Goal: Information Seeking & Learning: Learn about a topic

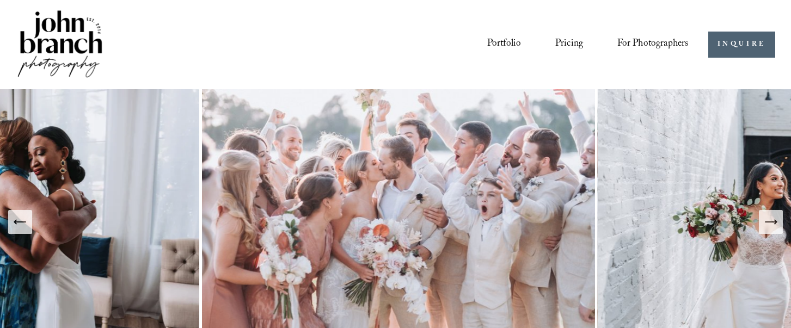
click at [570, 46] on link "Pricing" at bounding box center [569, 44] width 28 height 21
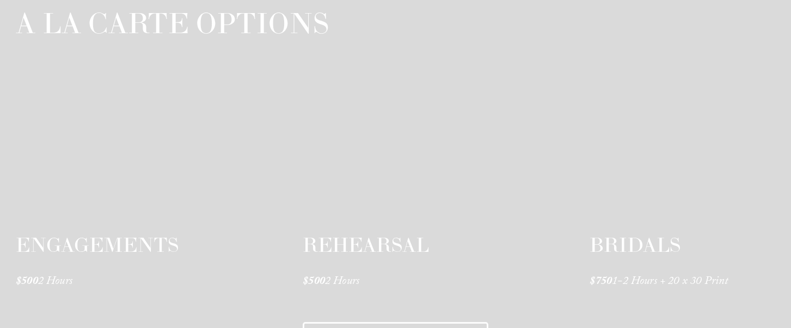
scroll to position [1744, 0]
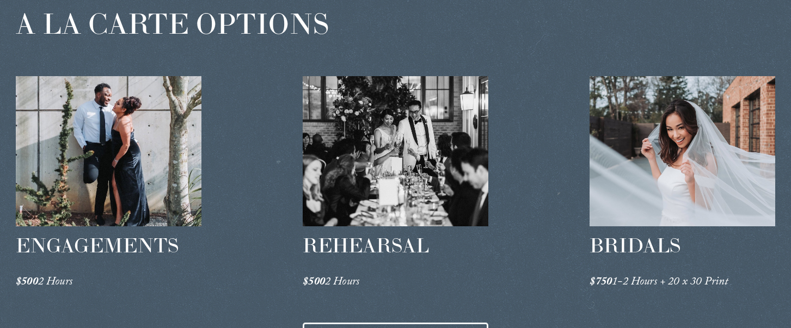
click at [69, 116] on div at bounding box center [108, 151] width 185 height 150
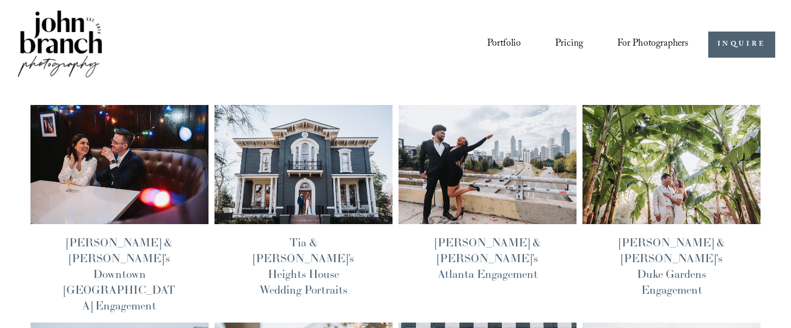
click at [571, 42] on link "Pricing" at bounding box center [569, 44] width 28 height 21
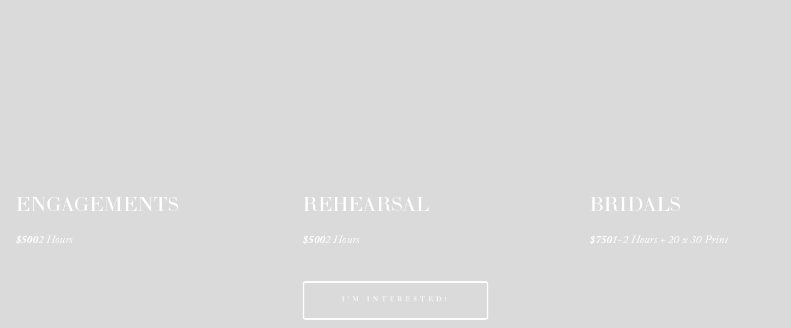
scroll to position [1800, 0]
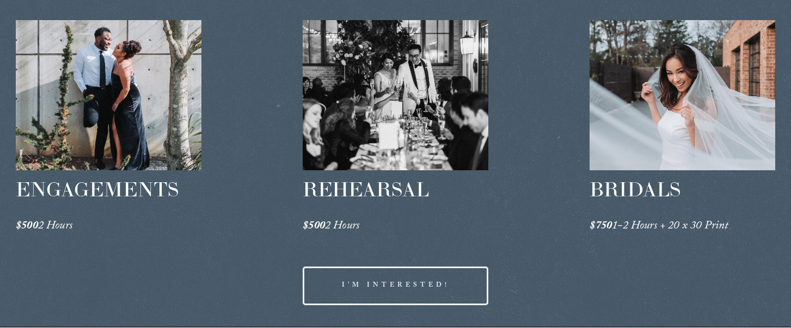
click at [58, 192] on span "ENGAGEMENTS" at bounding box center [97, 189] width 163 height 25
click at [34, 228] on em "$500" at bounding box center [27, 226] width 22 height 19
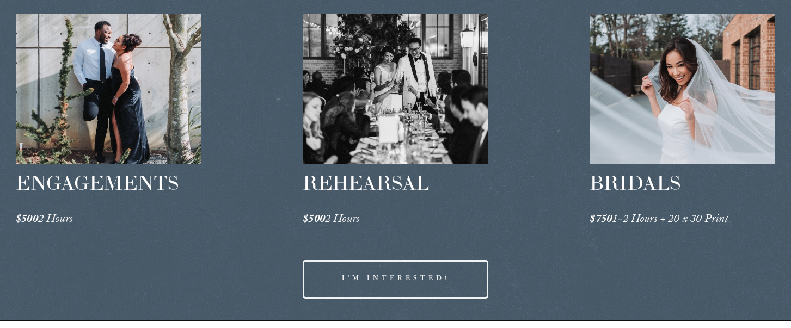
scroll to position [1804, 0]
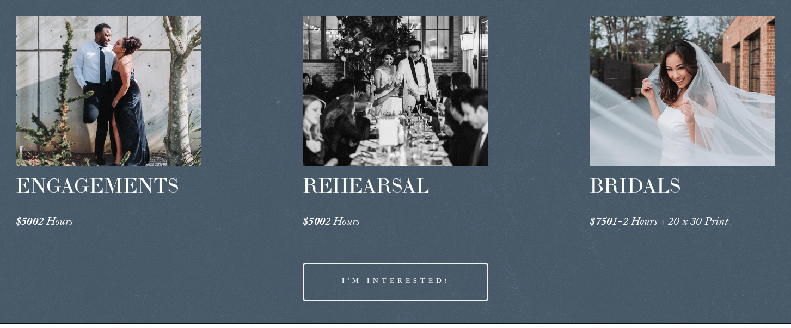
click at [27, 222] on em "$500" at bounding box center [27, 222] width 22 height 19
click at [100, 207] on div "ENGAGEMENTS $500 2 Hours" at bounding box center [108, 204] width 185 height 62
click at [102, 94] on div at bounding box center [108, 91] width 185 height 150
